Goal: Find specific page/section: Find specific page/section

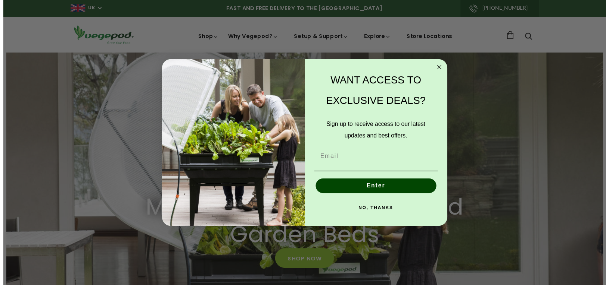
scroll to position [0, 147]
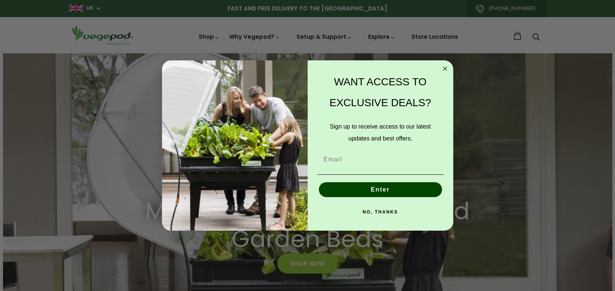
click at [382, 213] on button "NO, THANKS" at bounding box center [380, 212] width 126 height 15
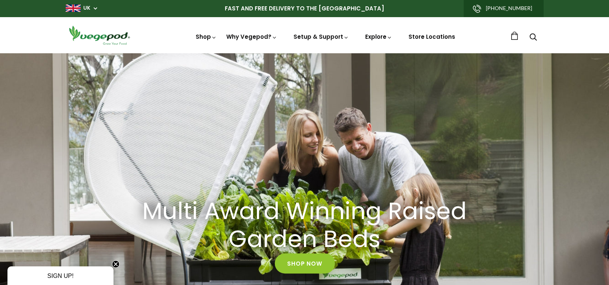
scroll to position [0, 292]
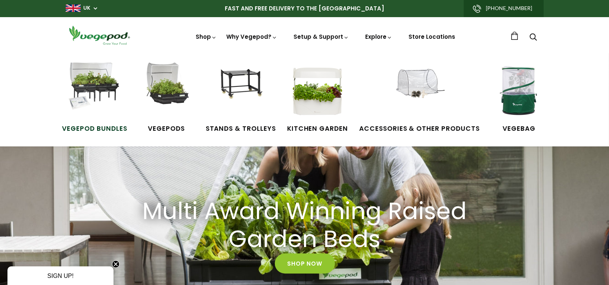
click at [88, 92] on img at bounding box center [94, 91] width 56 height 56
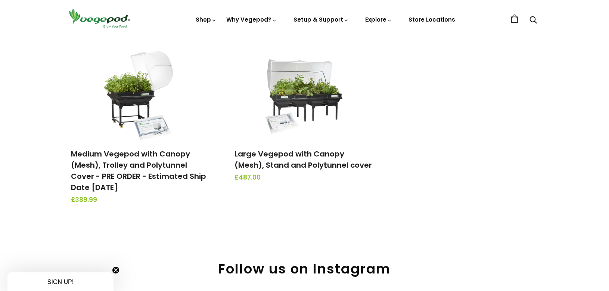
scroll to position [282, 0]
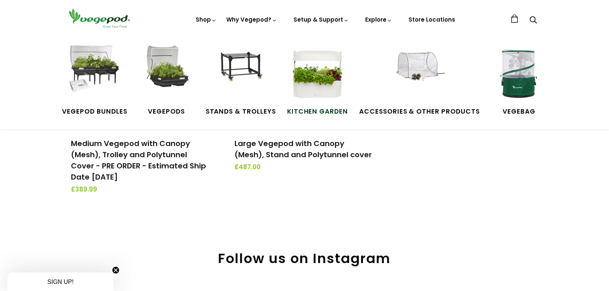
click at [306, 94] on img at bounding box center [317, 74] width 56 height 56
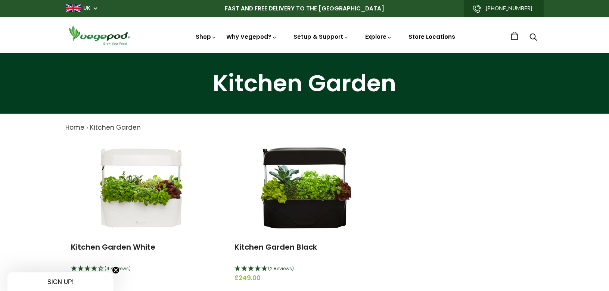
click at [428, 39] on link "Store Locations" at bounding box center [432, 37] width 47 height 8
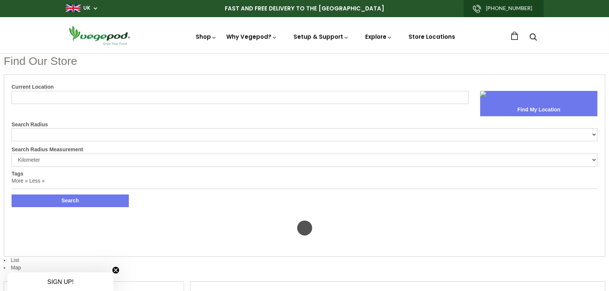
select select "m"
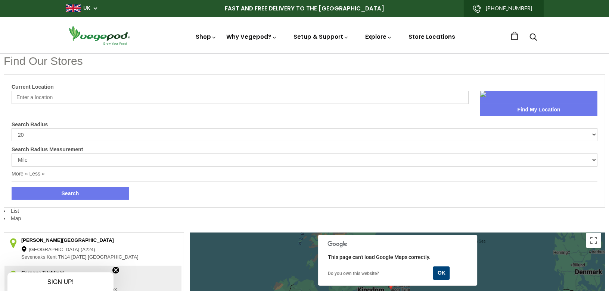
click at [115, 270] on icon "Close teaser" at bounding box center [115, 270] width 3 height 3
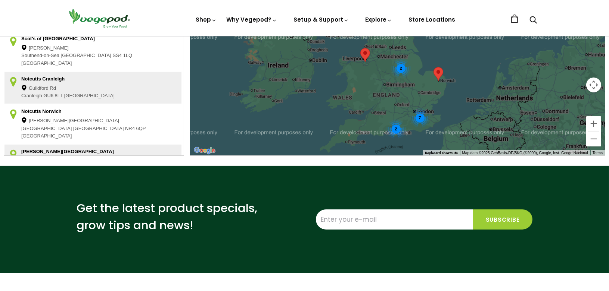
scroll to position [331, 0]
